Goal: Navigation & Orientation: Find specific page/section

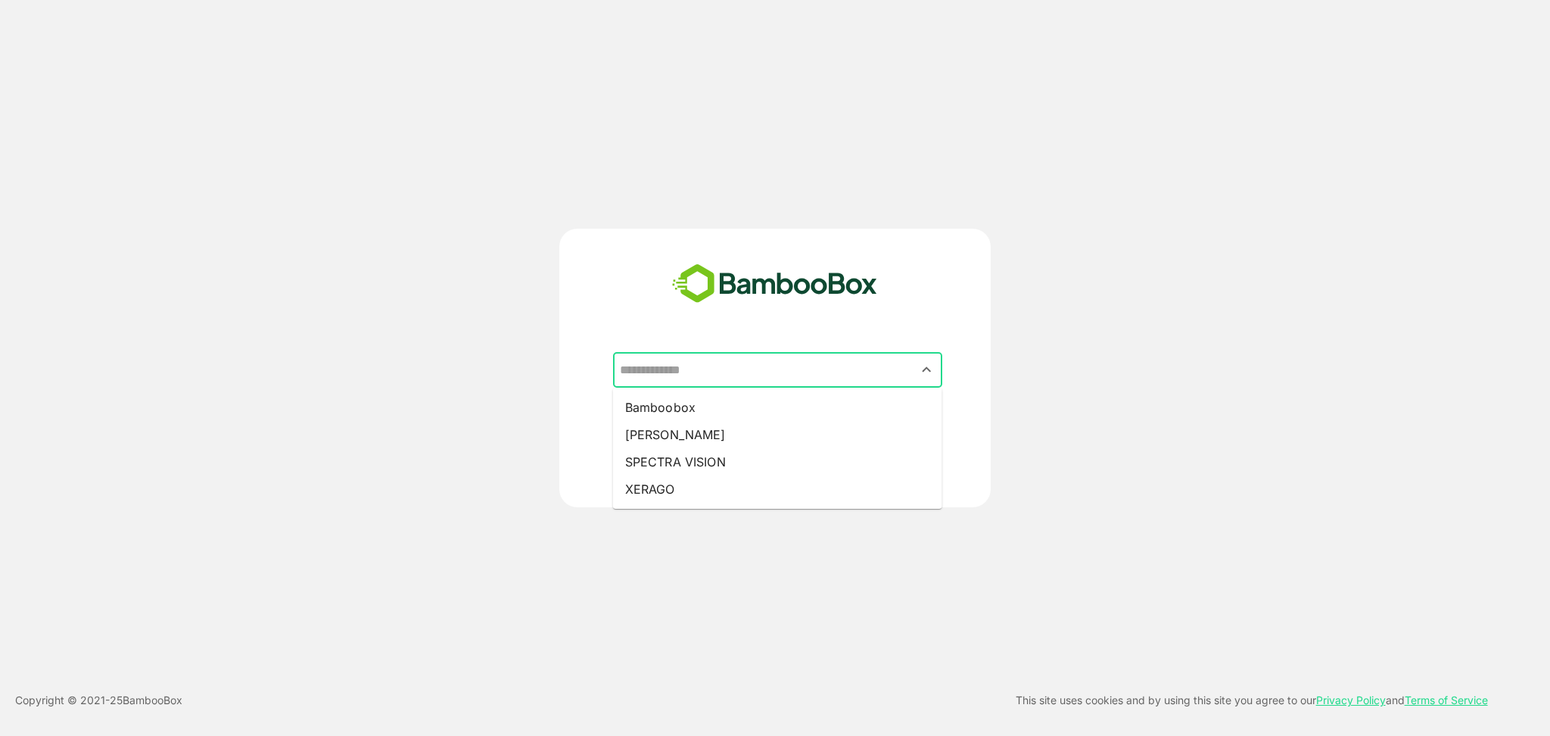
click at [680, 374] on input "text" at bounding box center [777, 370] width 323 height 29
click at [632, 440] on li "Pando" at bounding box center [777, 434] width 329 height 27
type input "*****"
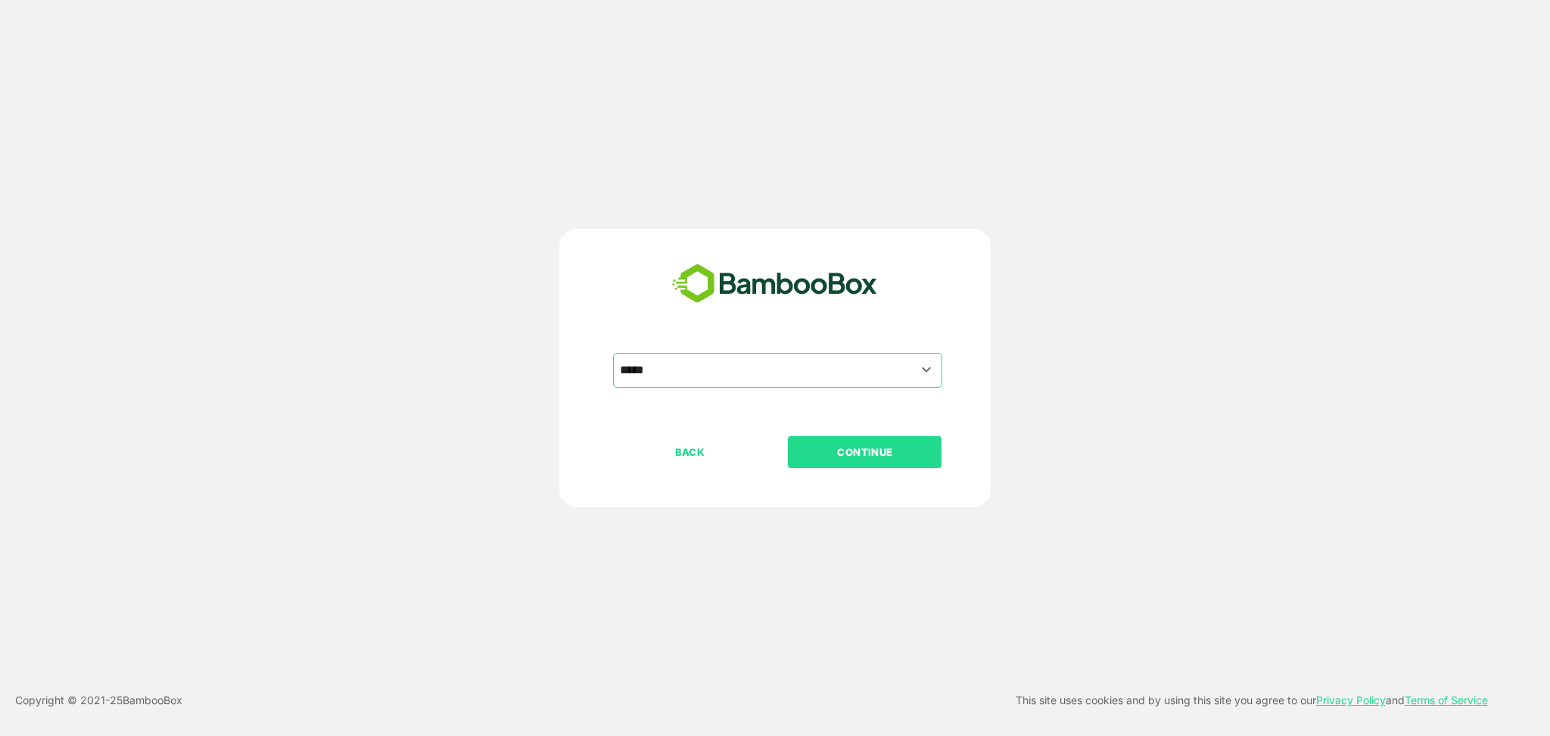
click at [848, 445] on p "CONTINUE" at bounding box center [864, 451] width 151 height 17
